Goal: Task Accomplishment & Management: Manage account settings

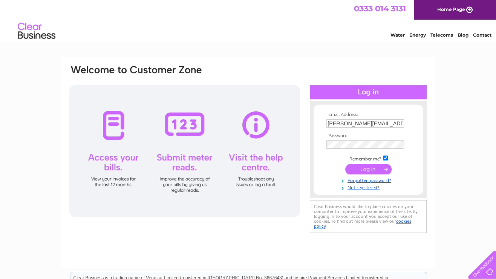
click at [374, 170] on input "submit" at bounding box center [368, 169] width 46 height 11
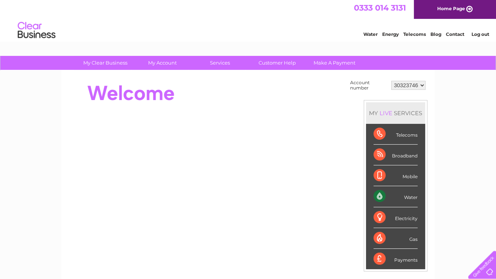
scroll to position [0, 0]
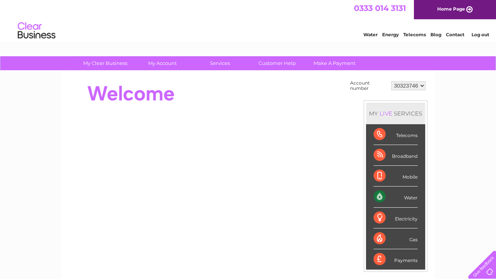
click at [379, 191] on div "Water" at bounding box center [396, 196] width 44 height 21
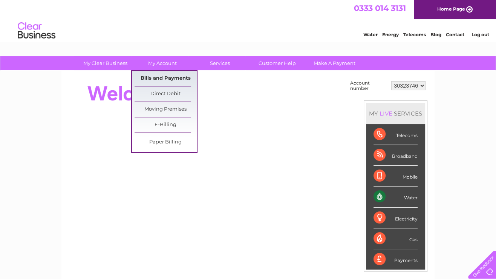
click at [165, 76] on link "Bills and Payments" at bounding box center [166, 78] width 62 height 15
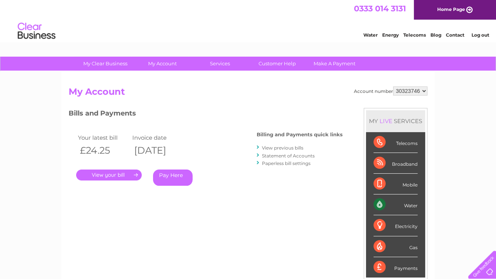
click at [123, 174] on link "." at bounding box center [109, 174] width 66 height 11
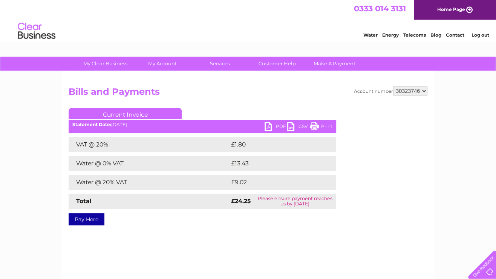
click at [168, 167] on td "Water @ 0% VAT" at bounding box center [149, 163] width 161 height 15
click at [278, 125] on link "PDF" at bounding box center [276, 127] width 23 height 11
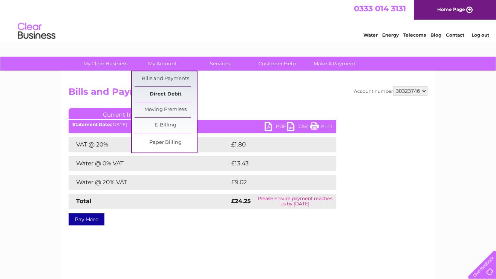
click at [178, 92] on link "Direct Debit" at bounding box center [166, 94] width 62 height 15
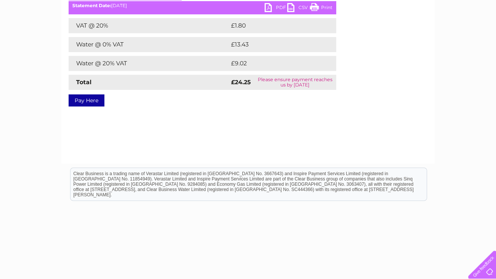
scroll to position [119, 0]
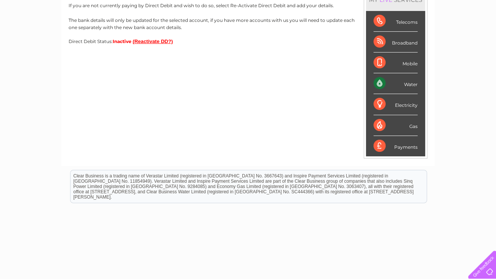
scroll to position [121, 0]
click at [161, 44] on button "(Reactivate DD?)" at bounding box center [153, 41] width 40 height 6
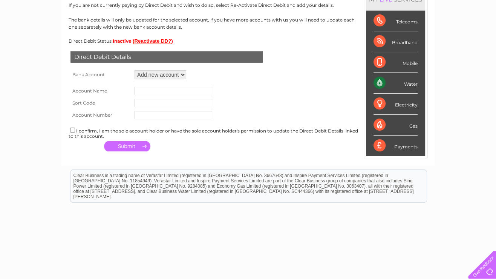
click at [135, 70] on select "Add new account ****3468" at bounding box center [161, 74] width 52 height 9
select select "1542113"
click option "****3468" at bounding box center [0, 0] width 0 height 0
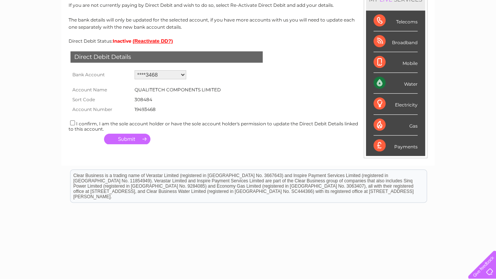
click at [117, 121] on div "I confirm, I am the sole account holder or have the sole account holder's permi…" at bounding box center [248, 125] width 359 height 12
click at [79, 121] on div "I confirm, I am the sole account holder or have the sole account holder's permi…" at bounding box center [248, 125] width 359 height 12
click at [76, 124] on div "I confirm, I am the sole account holder or have the sole account holder's permi…" at bounding box center [248, 125] width 359 height 12
click at [74, 122] on input "checkbox" at bounding box center [72, 122] width 5 height 5
checkbox input "true"
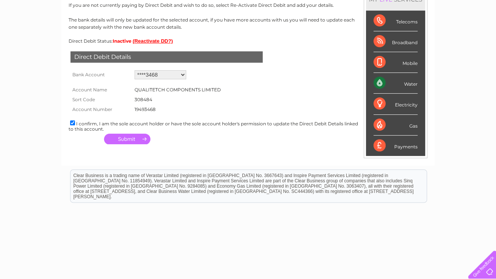
click at [134, 140] on button "button" at bounding box center [127, 139] width 46 height 11
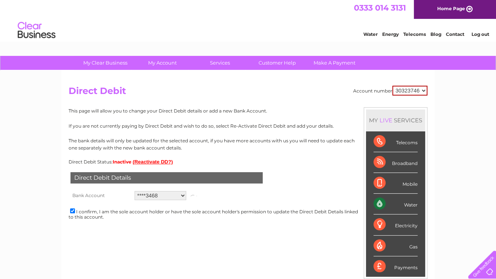
scroll to position [0, 0]
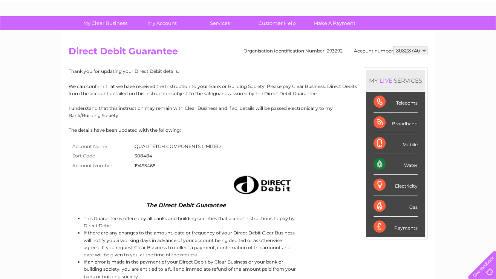
scroll to position [40, 0]
click at [169, 83] on p "We can confirm that we have received the Instruction to your Bank or Building S…" at bounding box center [248, 90] width 359 height 14
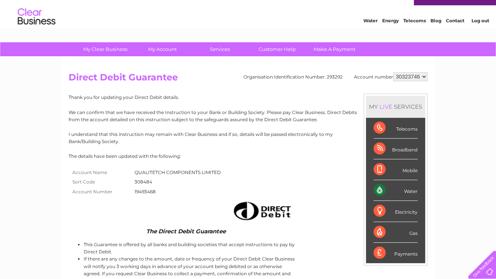
scroll to position [0, 0]
